Goal: Information Seeking & Learning: Learn about a topic

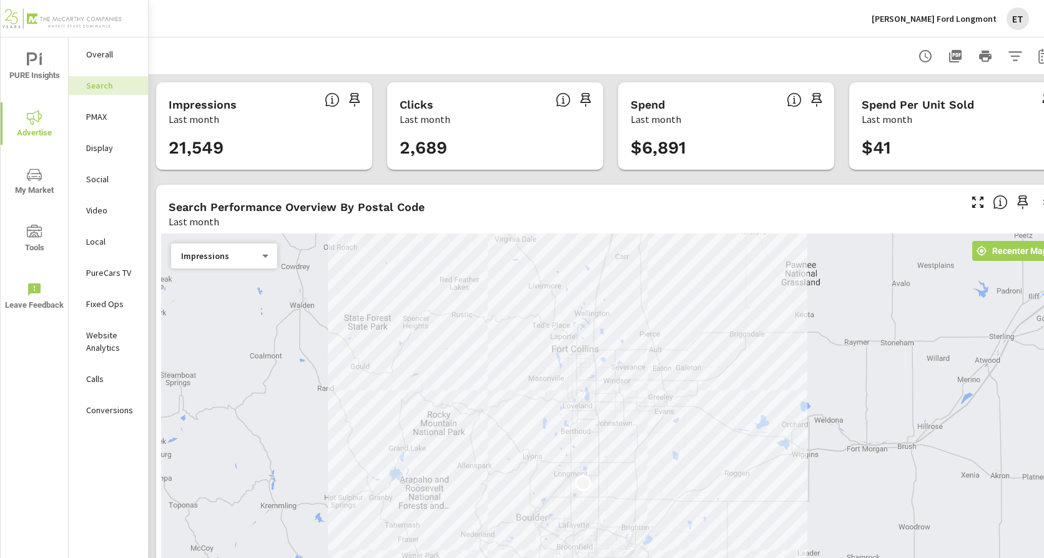
scroll to position [858, 0]
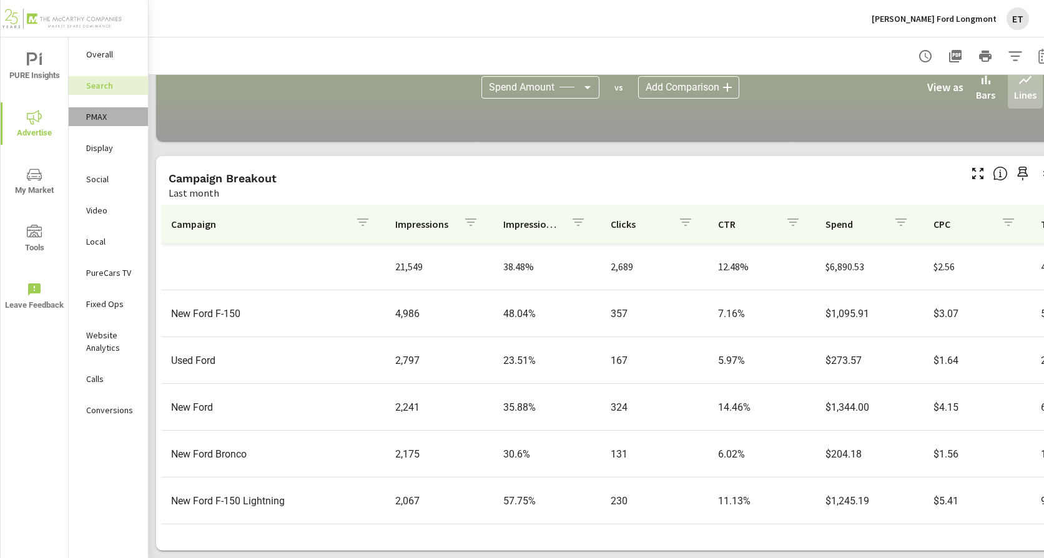
click at [100, 117] on p "PMAX" at bounding box center [112, 117] width 52 height 12
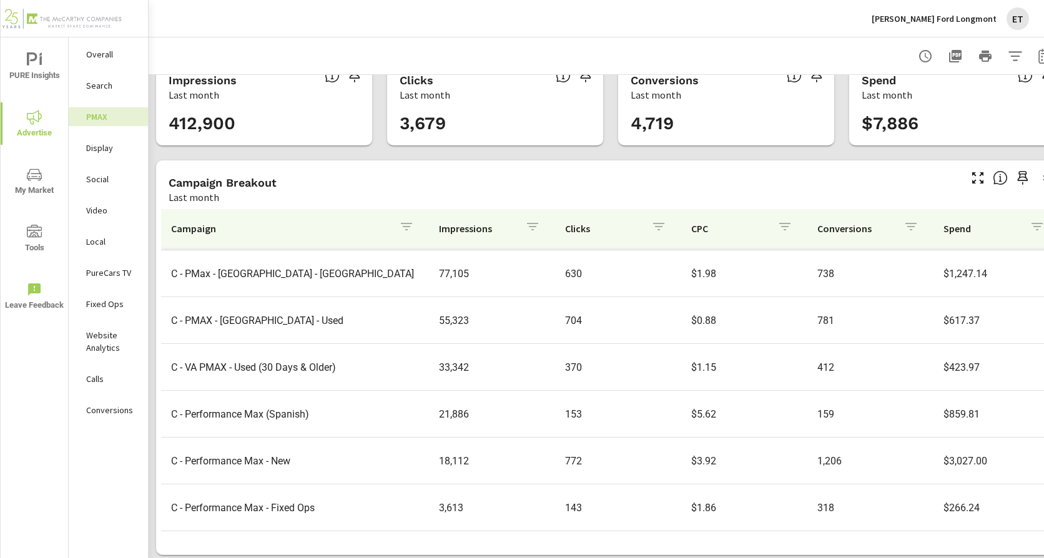
scroll to position [38, 0]
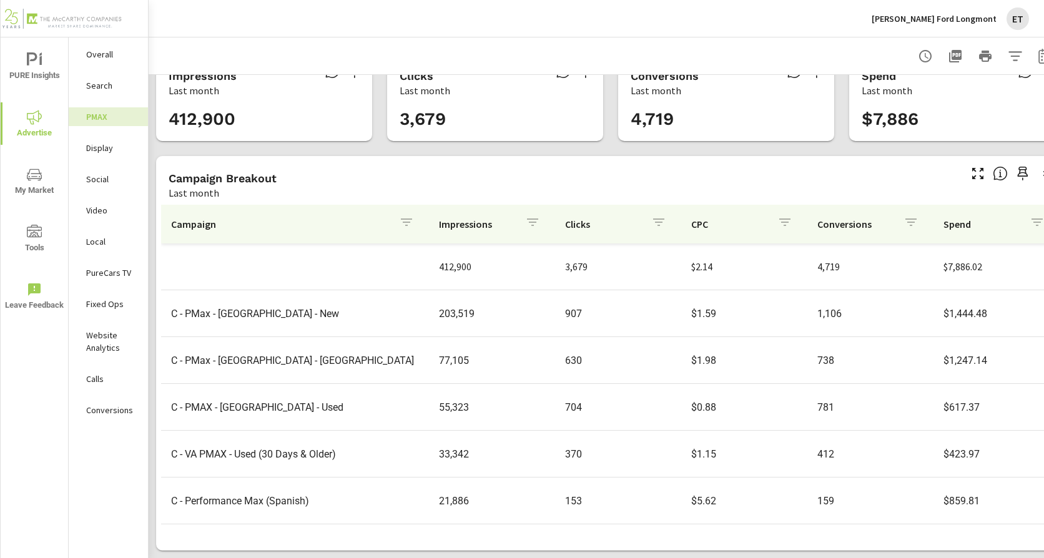
click at [111, 191] on nav "Overall Search PMAX Display Social Video Local PureCars TV Fixed Ops Website An…" at bounding box center [108, 237] width 79 height 400
click at [105, 178] on p "Social" at bounding box center [112, 179] width 52 height 12
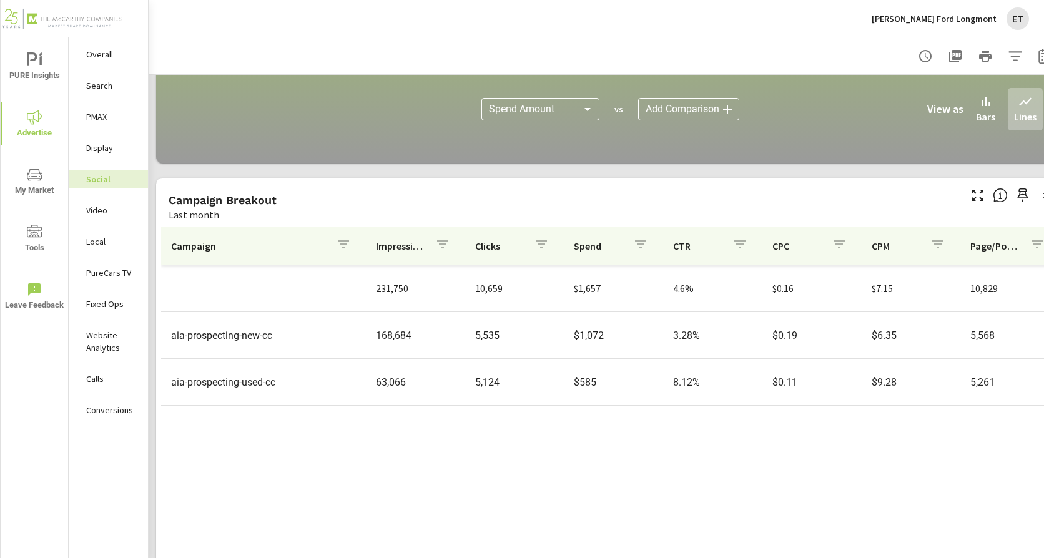
scroll to position [345, 0]
